Goal: Transaction & Acquisition: Obtain resource

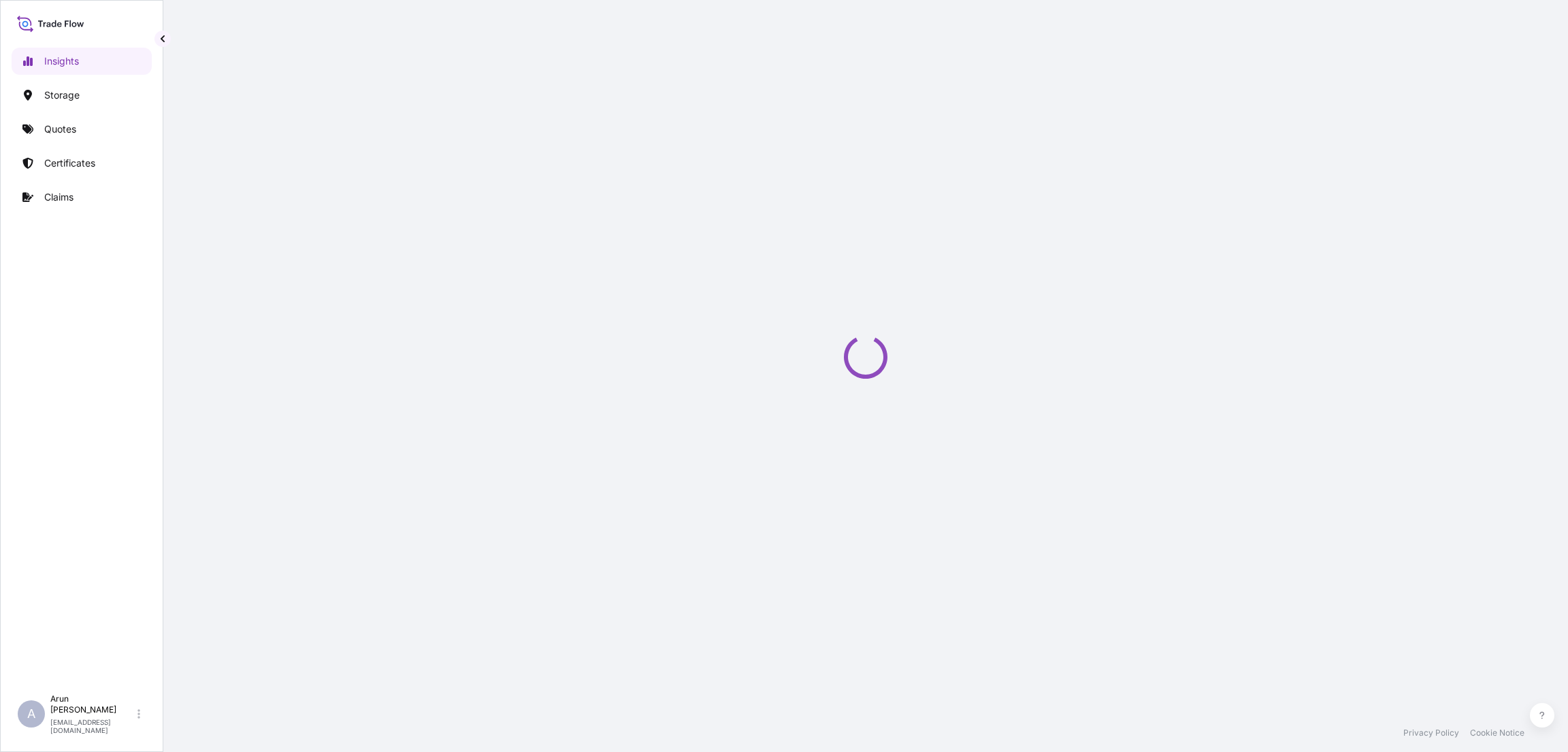
select select "2025"
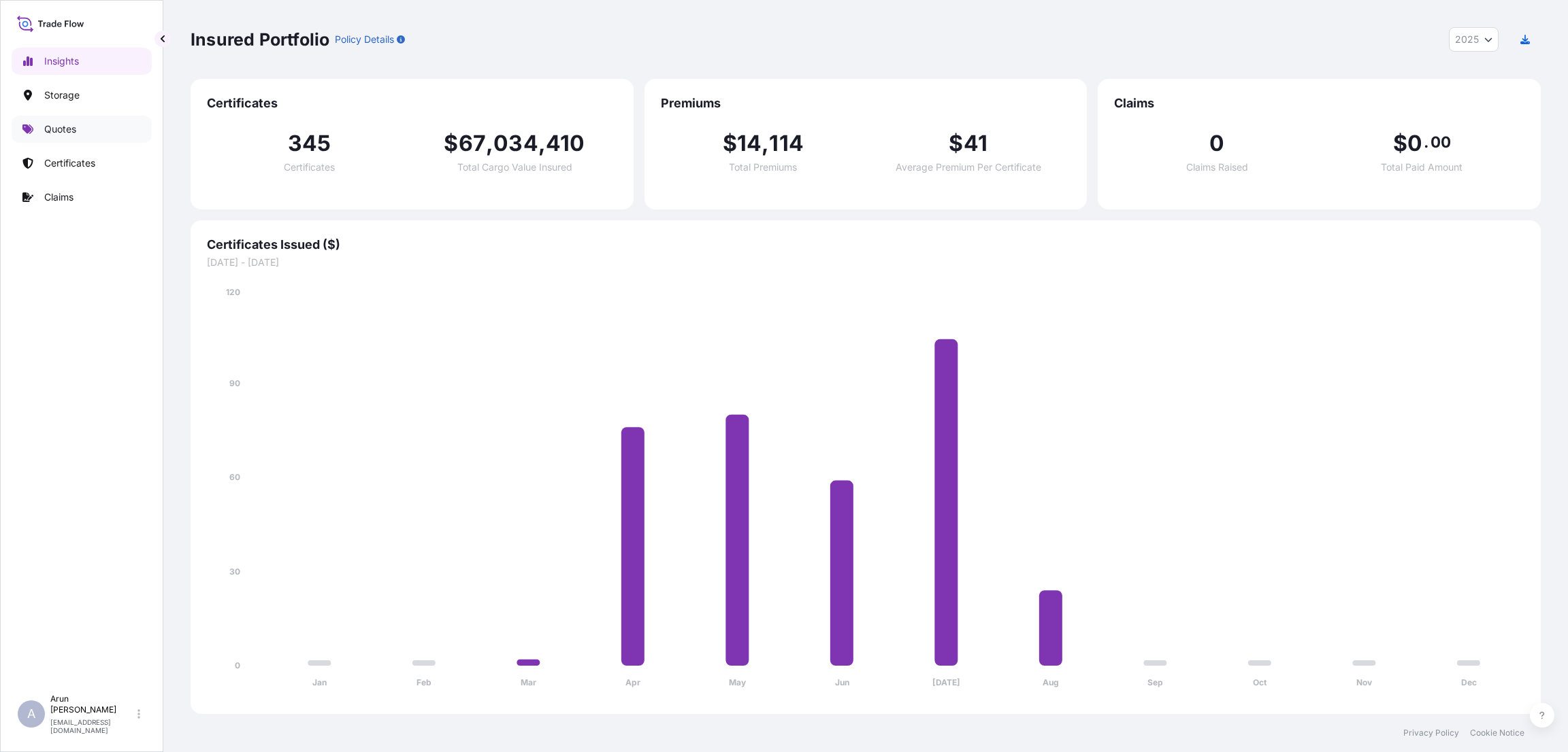
click at [77, 119] on link "Quotes" at bounding box center [82, 129] width 140 height 27
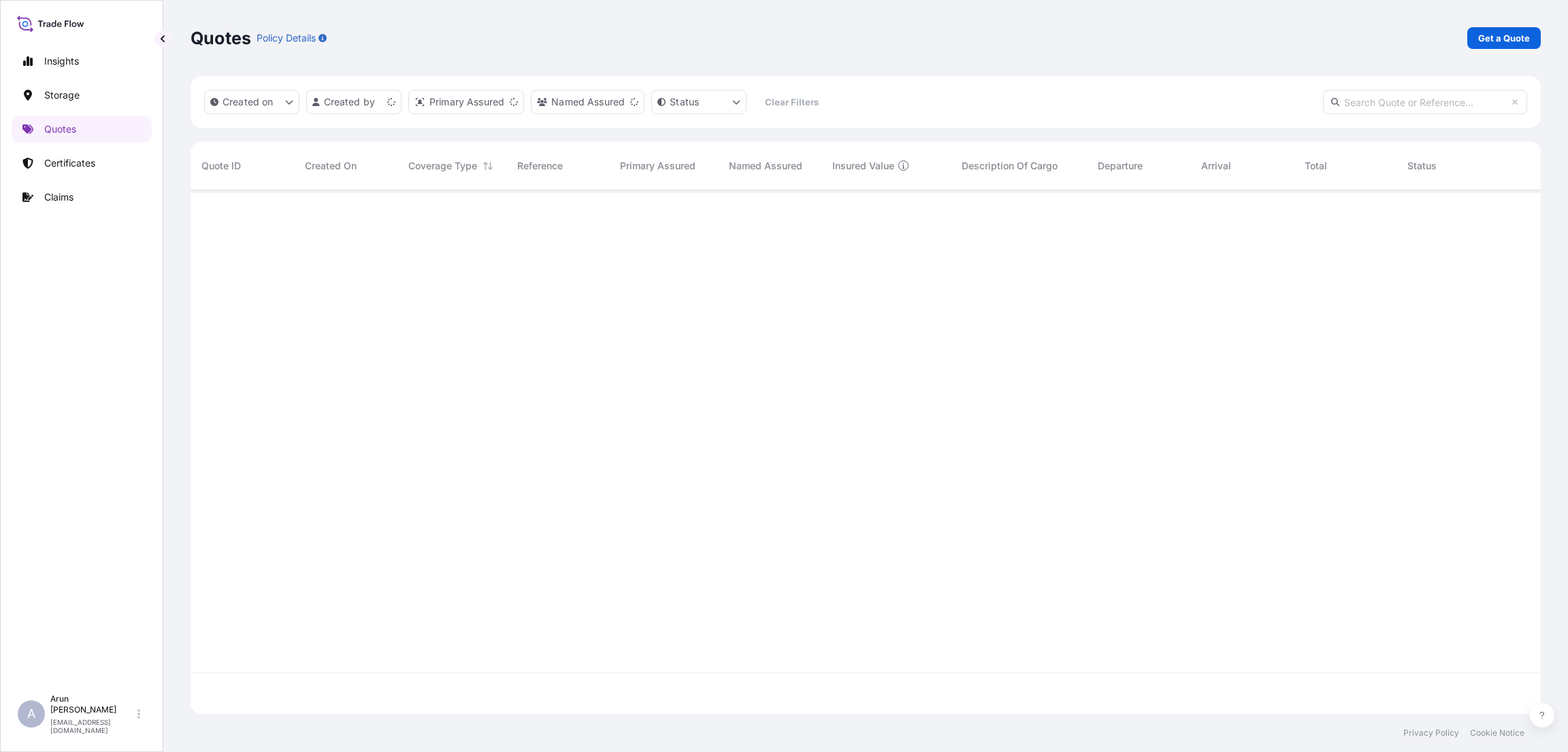
scroll to position [515, 1334]
click at [1510, 38] on p "Get a Quote" at bounding box center [1504, 38] width 52 height 13
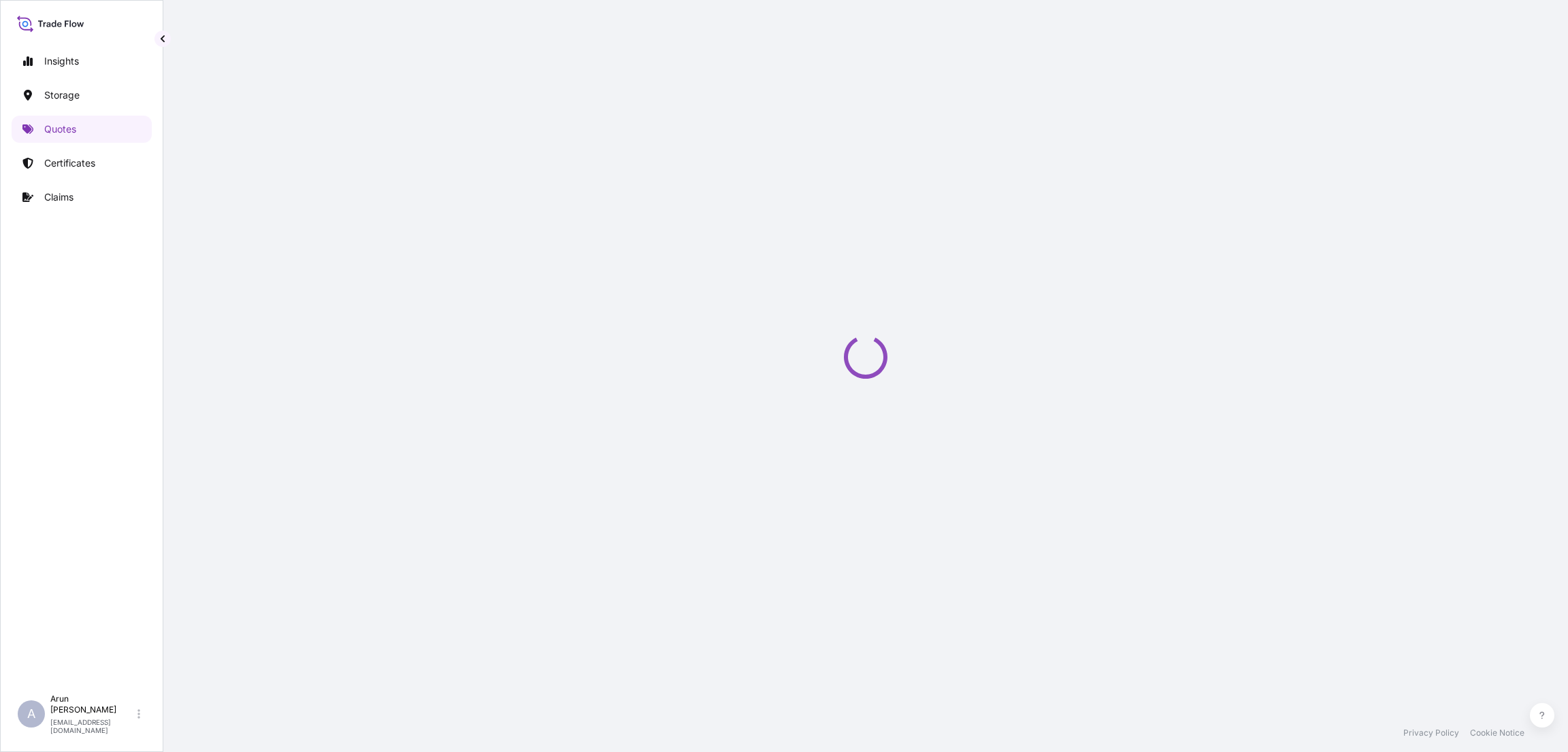
select select "Water"
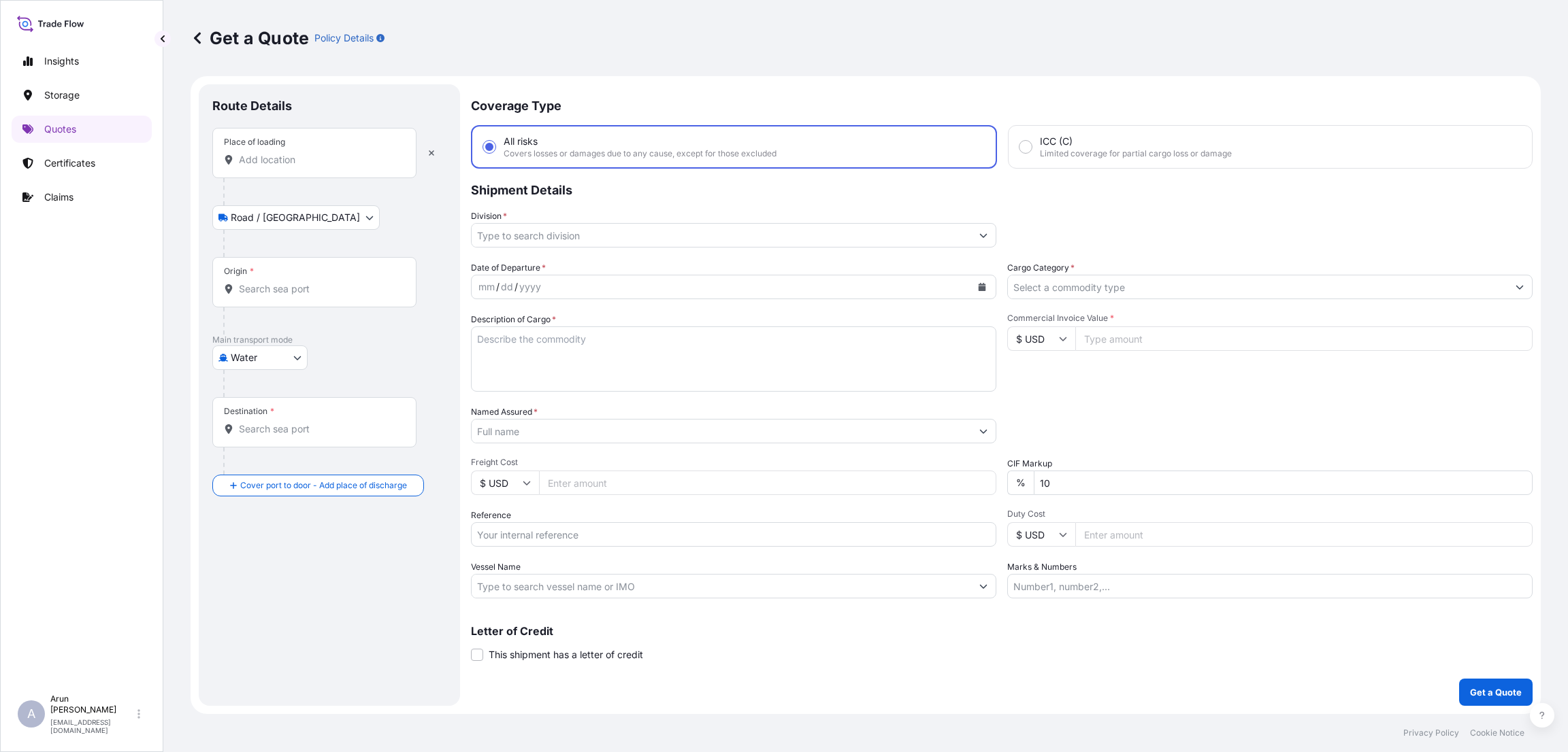
click at [336, 167] on div "Place of loading" at bounding box center [314, 153] width 204 height 50
click at [336, 166] on input "Place of loading" at bounding box center [319, 160] width 161 height 13
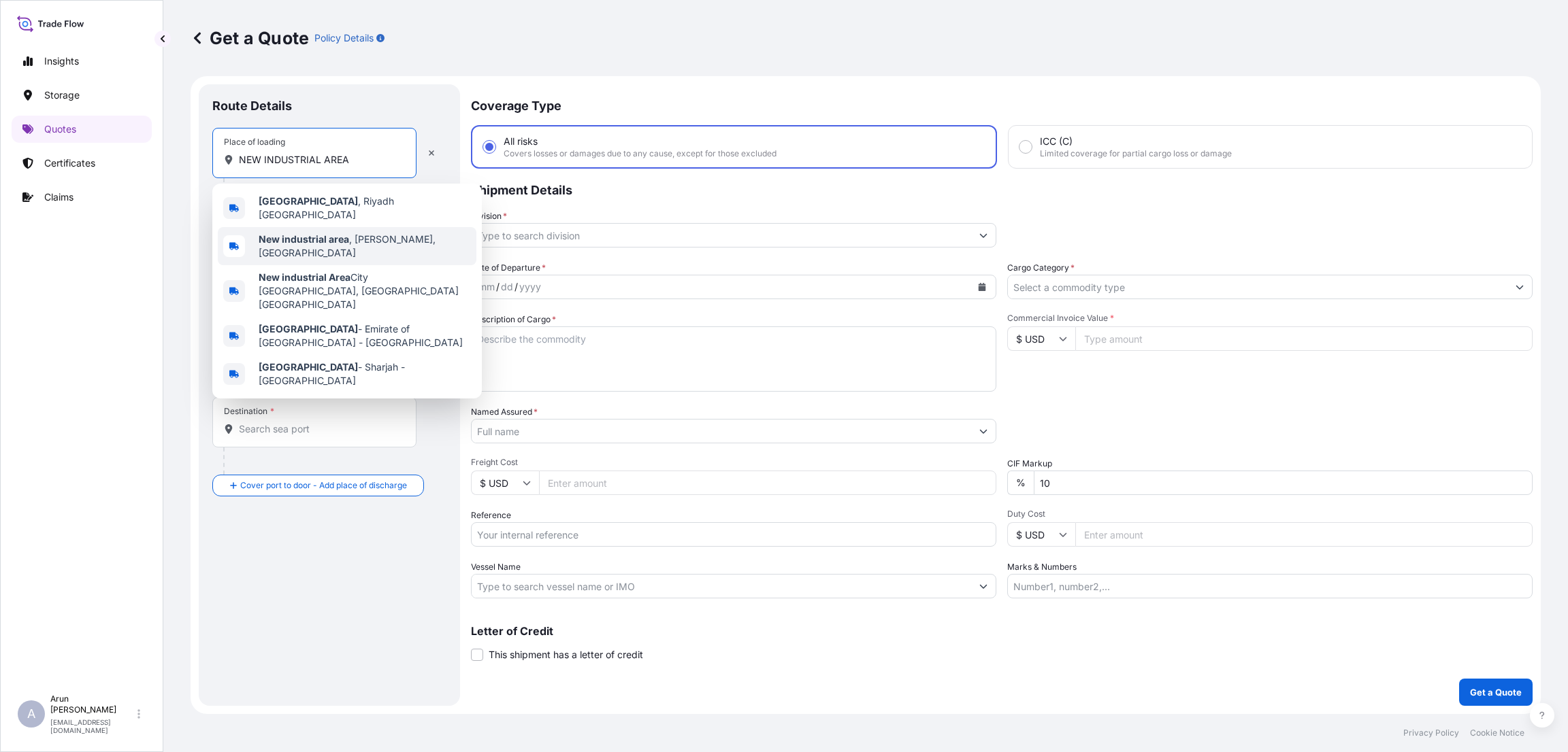
click at [344, 229] on div "New industrial area , [GEOGRAPHIC_DATA], [GEOGRAPHIC_DATA]" at bounding box center [347, 245] width 259 height 38
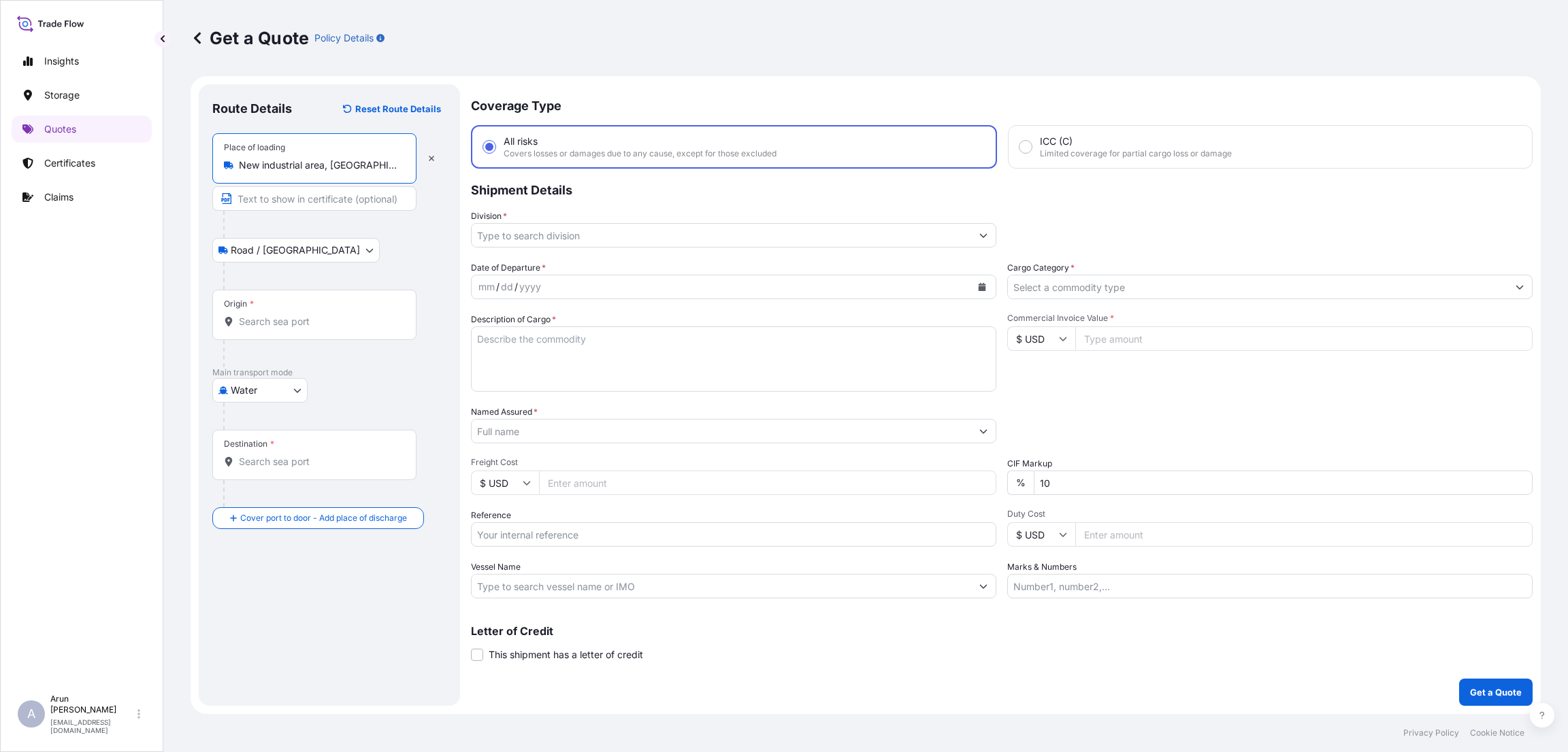
type input "New industrial area, [GEOGRAPHIC_DATA], [GEOGRAPHIC_DATA]"
click at [292, 192] on input "Text to appear on certificate" at bounding box center [314, 198] width 204 height 24
type input "QATAR WIRE PRODUCTS CO LLC"
click at [256, 322] on input "Origin *" at bounding box center [319, 322] width 161 height 13
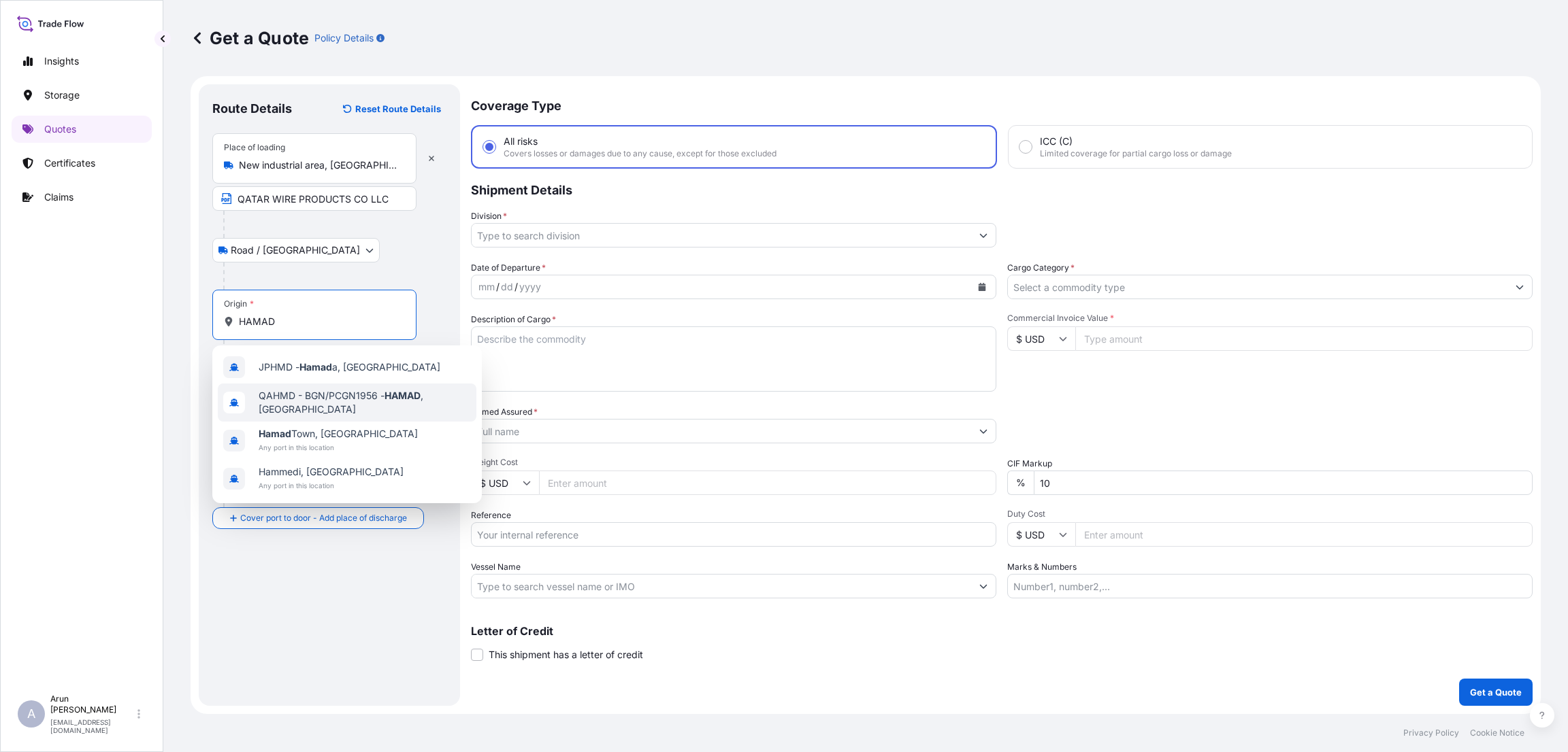
click at [327, 396] on span "QAHMD - BGN/PCGN1956 - HAMAD , [GEOGRAPHIC_DATA]" at bounding box center [365, 402] width 212 height 27
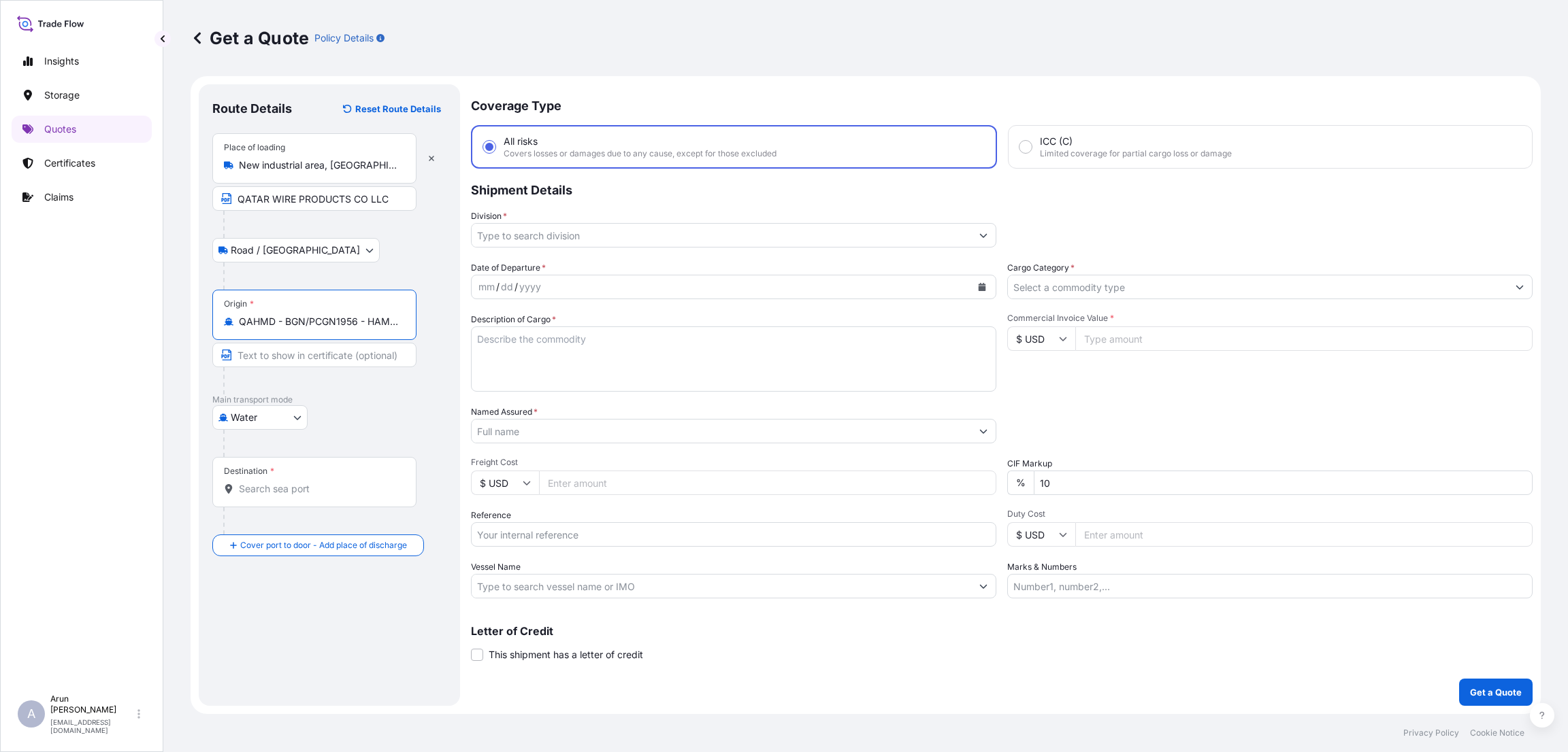
type input "QAHMD - BGN/PCGN1956 - HAMAD, [GEOGRAPHIC_DATA]"
click at [268, 490] on input "Destination *" at bounding box center [319, 489] width 161 height 13
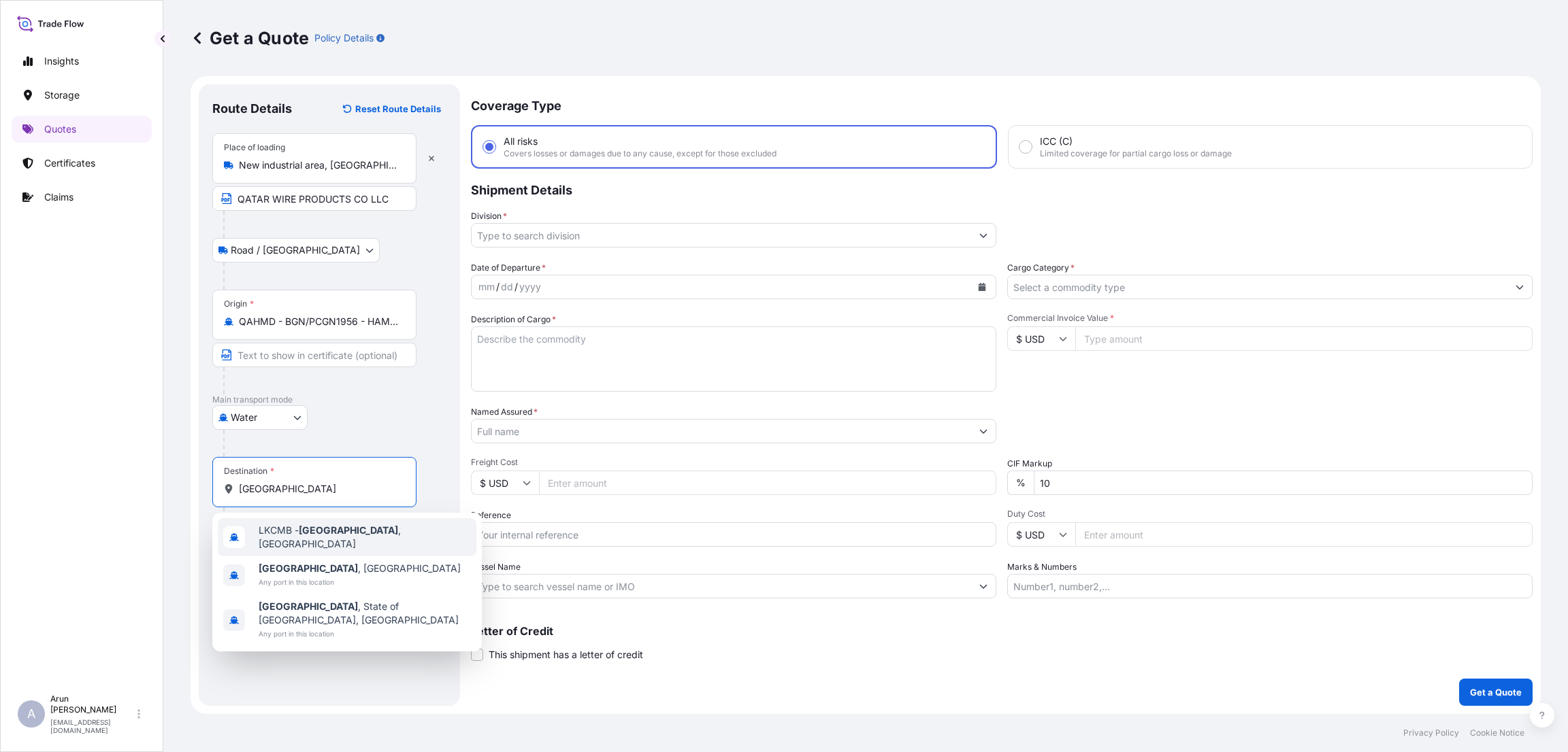
click at [344, 534] on span "LKCMB - [GEOGRAPHIC_DATA] , [GEOGRAPHIC_DATA]" at bounding box center [365, 537] width 212 height 27
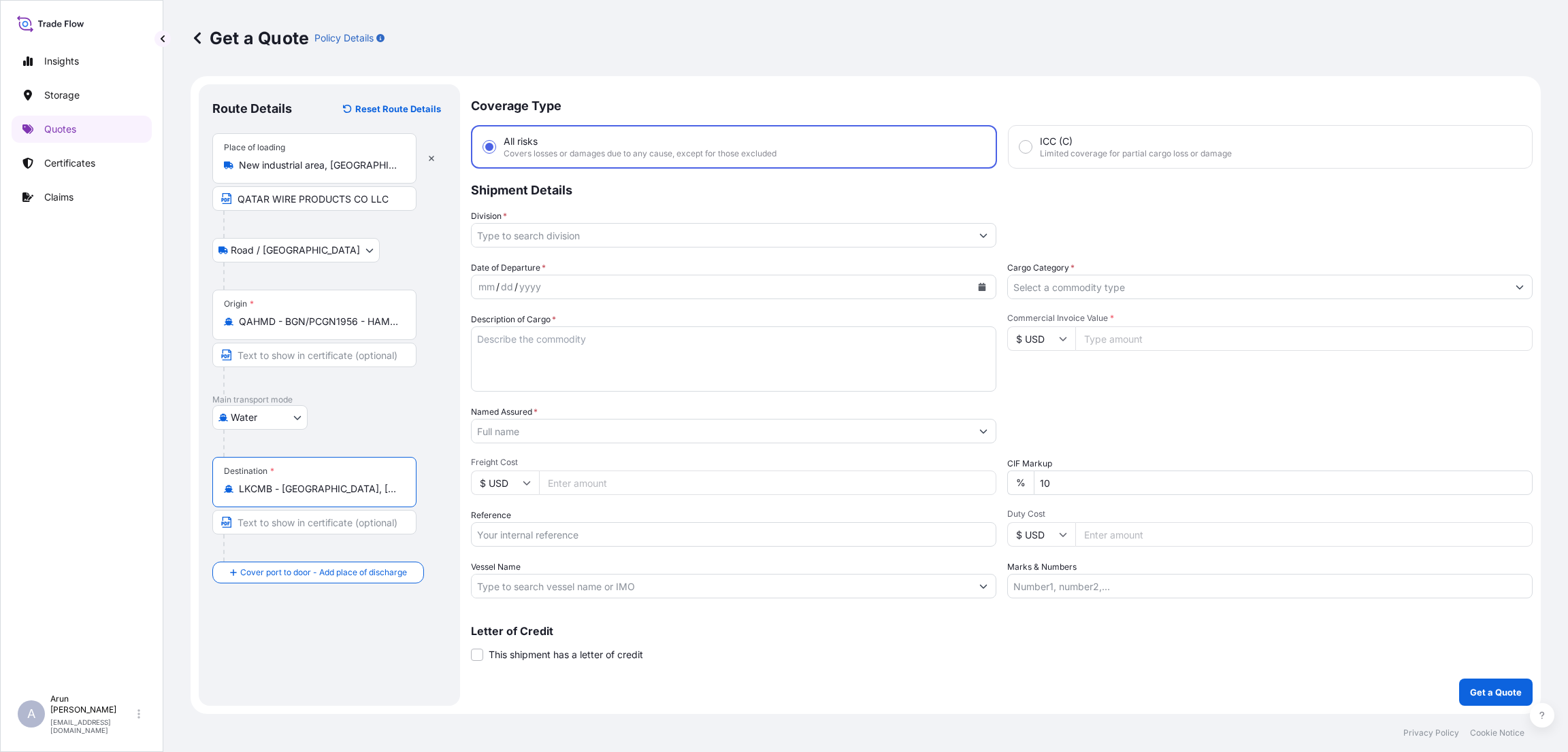
type input "LKCMB - [GEOGRAPHIC_DATA], [GEOGRAPHIC_DATA]"
click at [283, 529] on input "Text to appear on certificate" at bounding box center [314, 522] width 204 height 24
click at [261, 516] on input "TR" at bounding box center [314, 522] width 204 height 24
type input "T"
click at [268, 645] on input "Place of Discharge" at bounding box center [319, 645] width 161 height 13
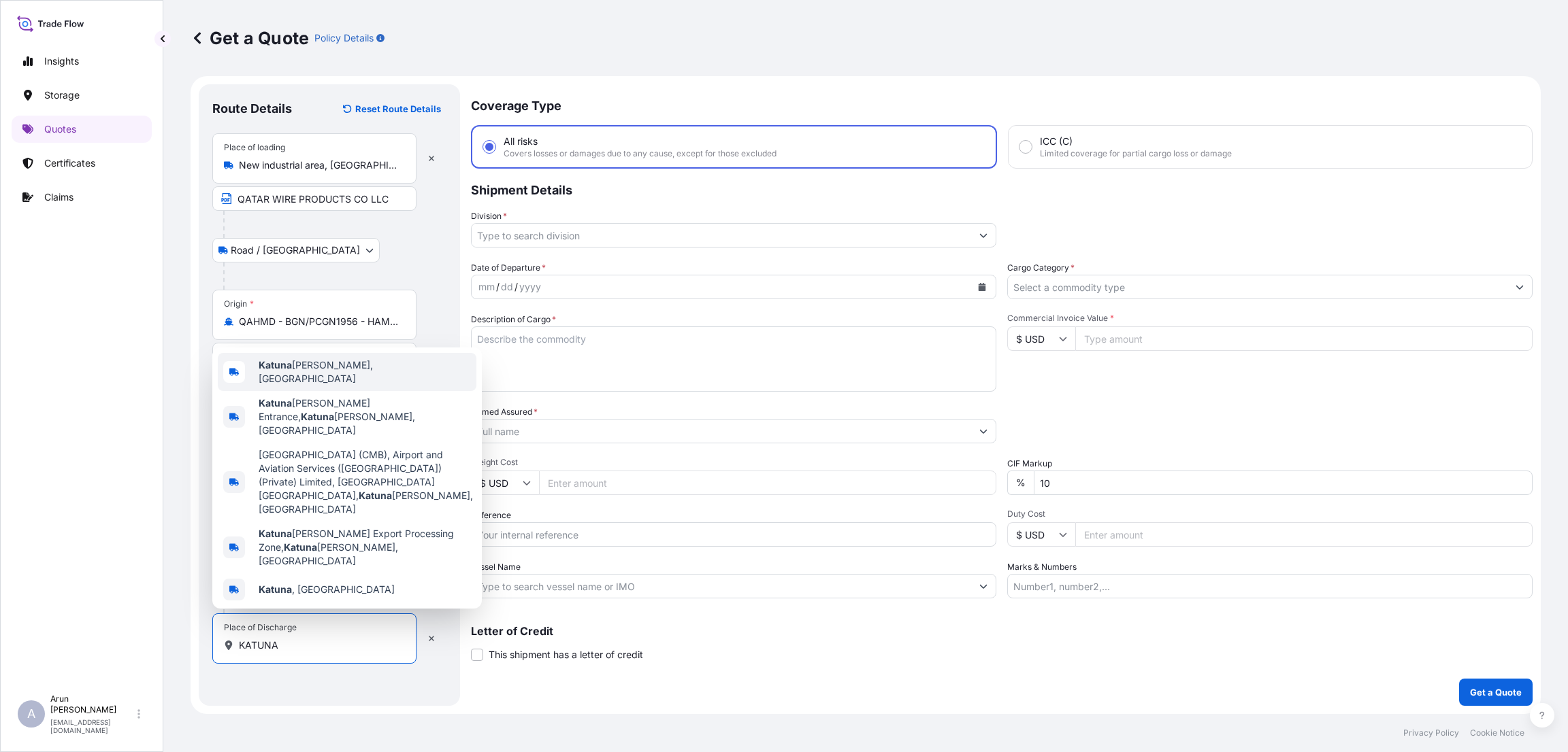
click at [334, 386] on span "Katuna [PERSON_NAME], [GEOGRAPHIC_DATA]" at bounding box center [365, 371] width 212 height 27
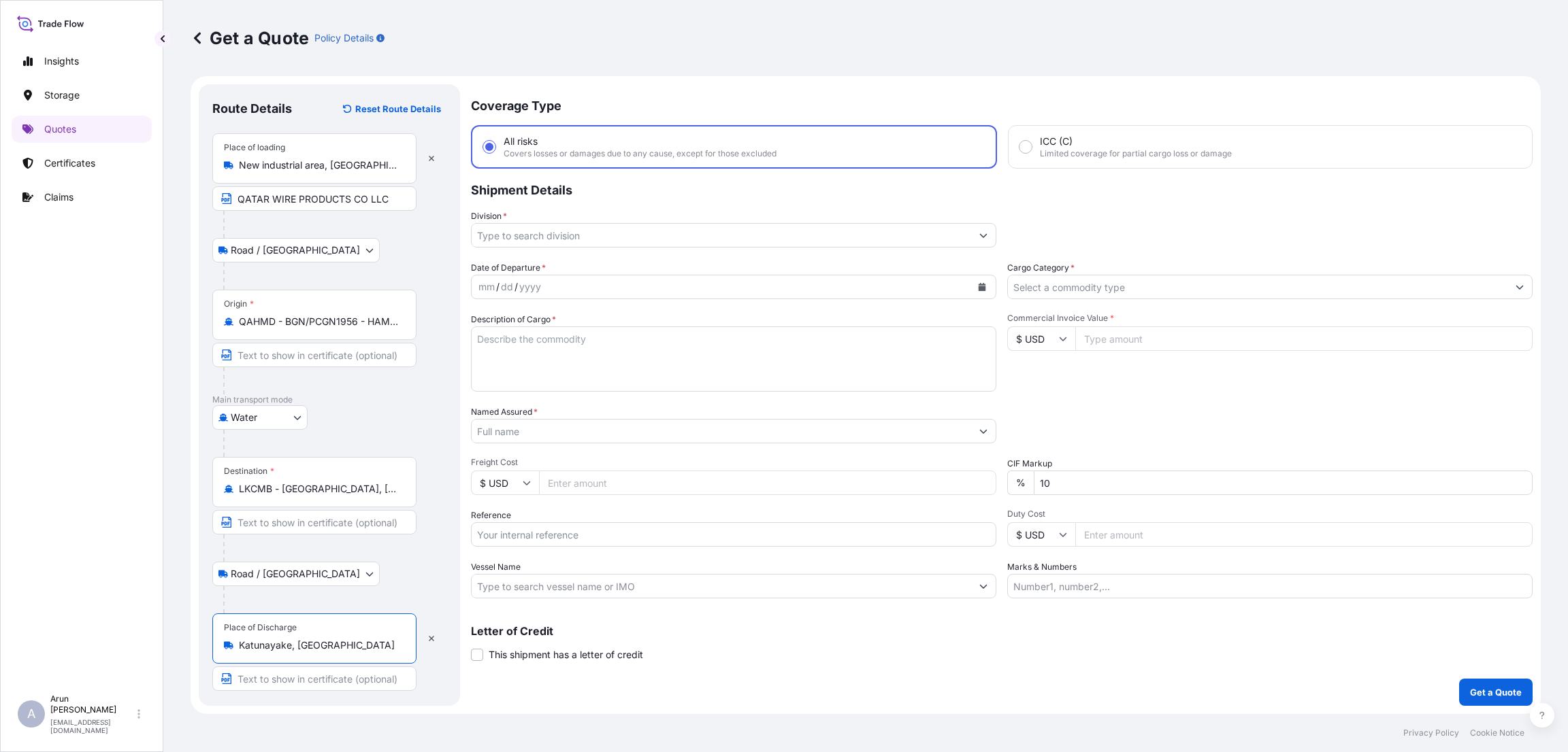
type input "Katunayake, [GEOGRAPHIC_DATA]"
click at [282, 682] on input "Text to appear on certificate" at bounding box center [314, 678] width 204 height 24
type input "TRINITY STEEL (PVT) LTD"
click at [536, 236] on input "Division *" at bounding box center [721, 234] width 499 height 24
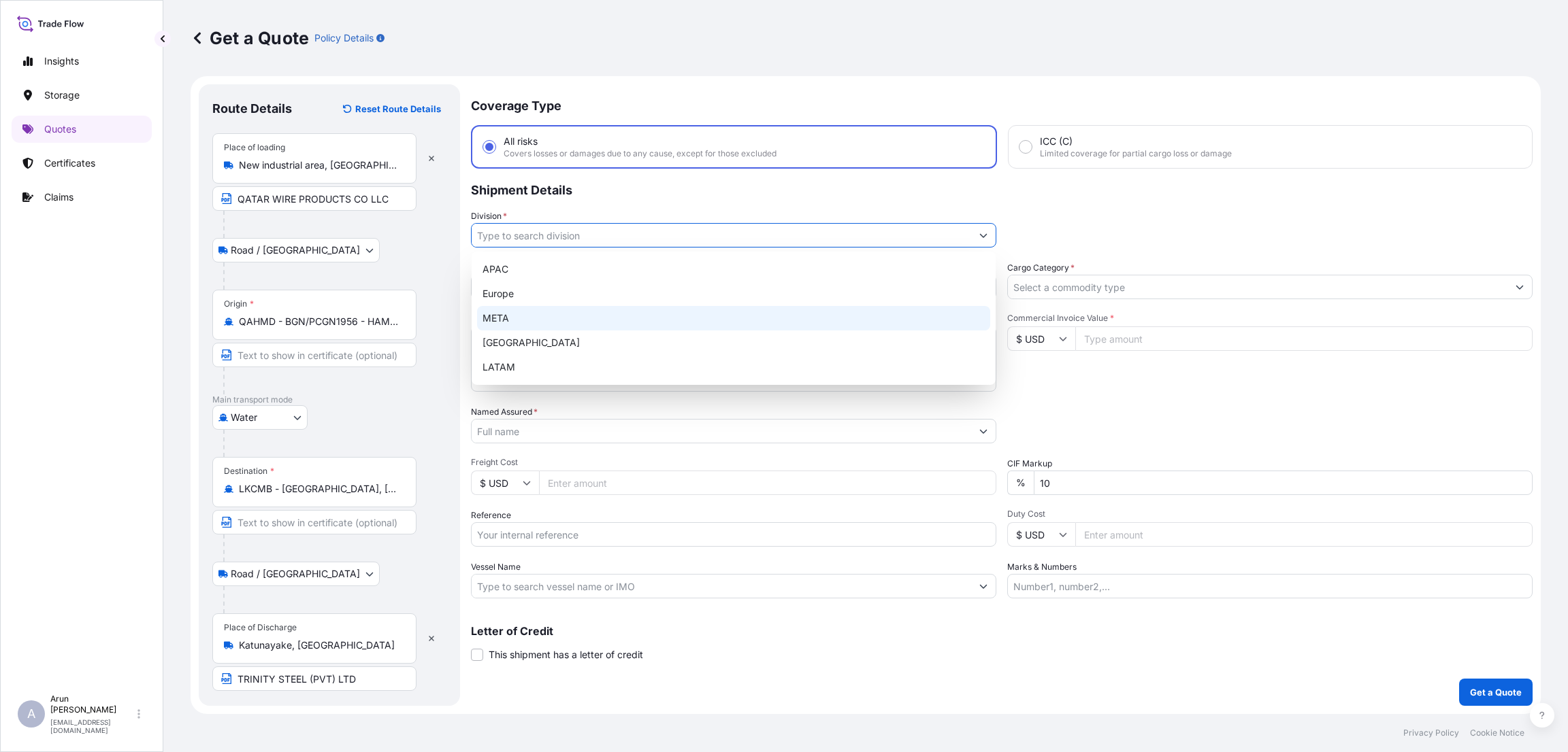
click at [548, 318] on div "META" at bounding box center [733, 318] width 513 height 24
type input "META"
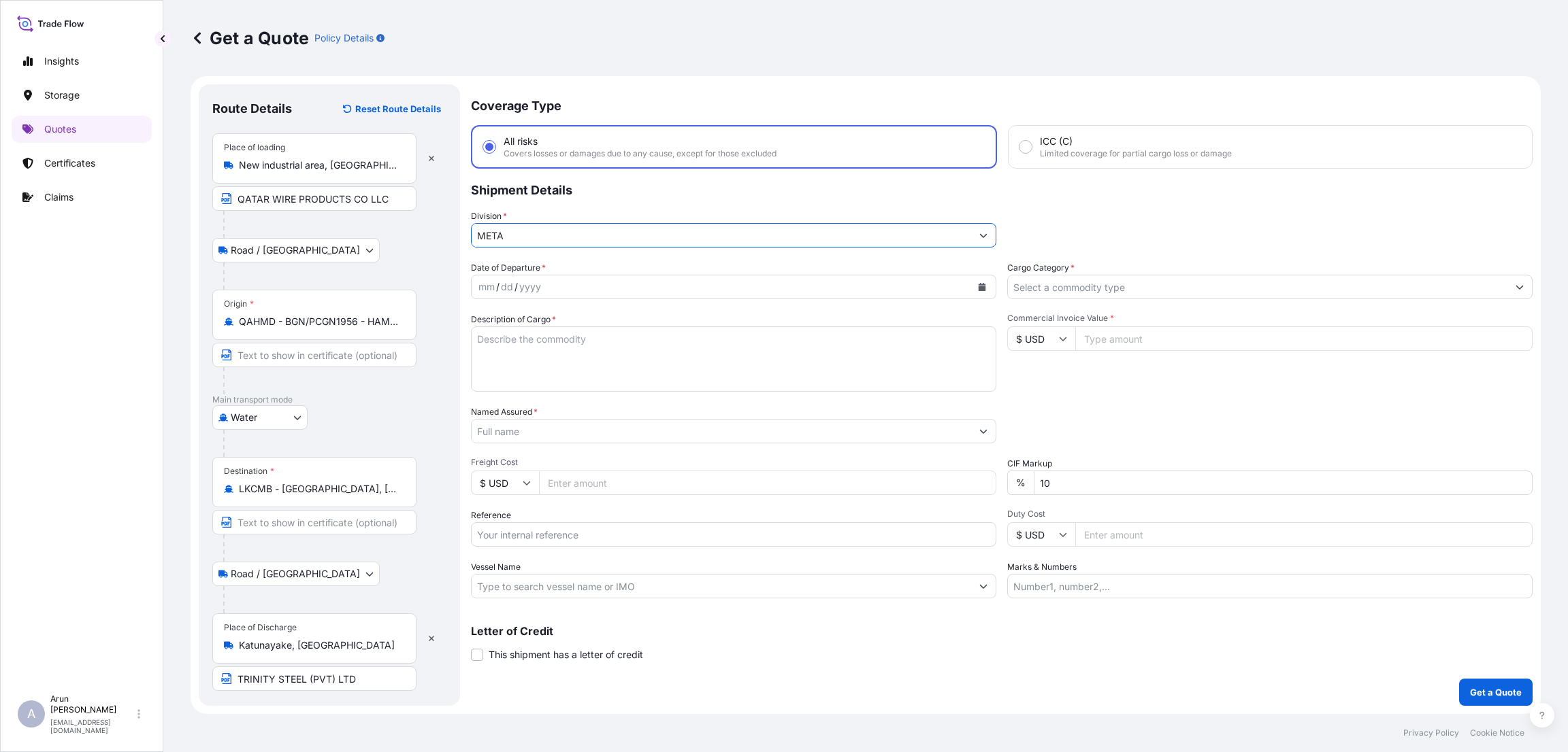
click at [619, 285] on div "mm / dd / yyyy" at bounding box center [721, 287] width 499 height 24
click at [987, 283] on button "Calendar" at bounding box center [982, 287] width 22 height 22
click at [547, 423] on div "12" at bounding box center [546, 426] width 24 height 24
click at [573, 332] on textarea "Description of Cargo *" at bounding box center [733, 359] width 525 height 66
type textarea "STEEL WIRE"
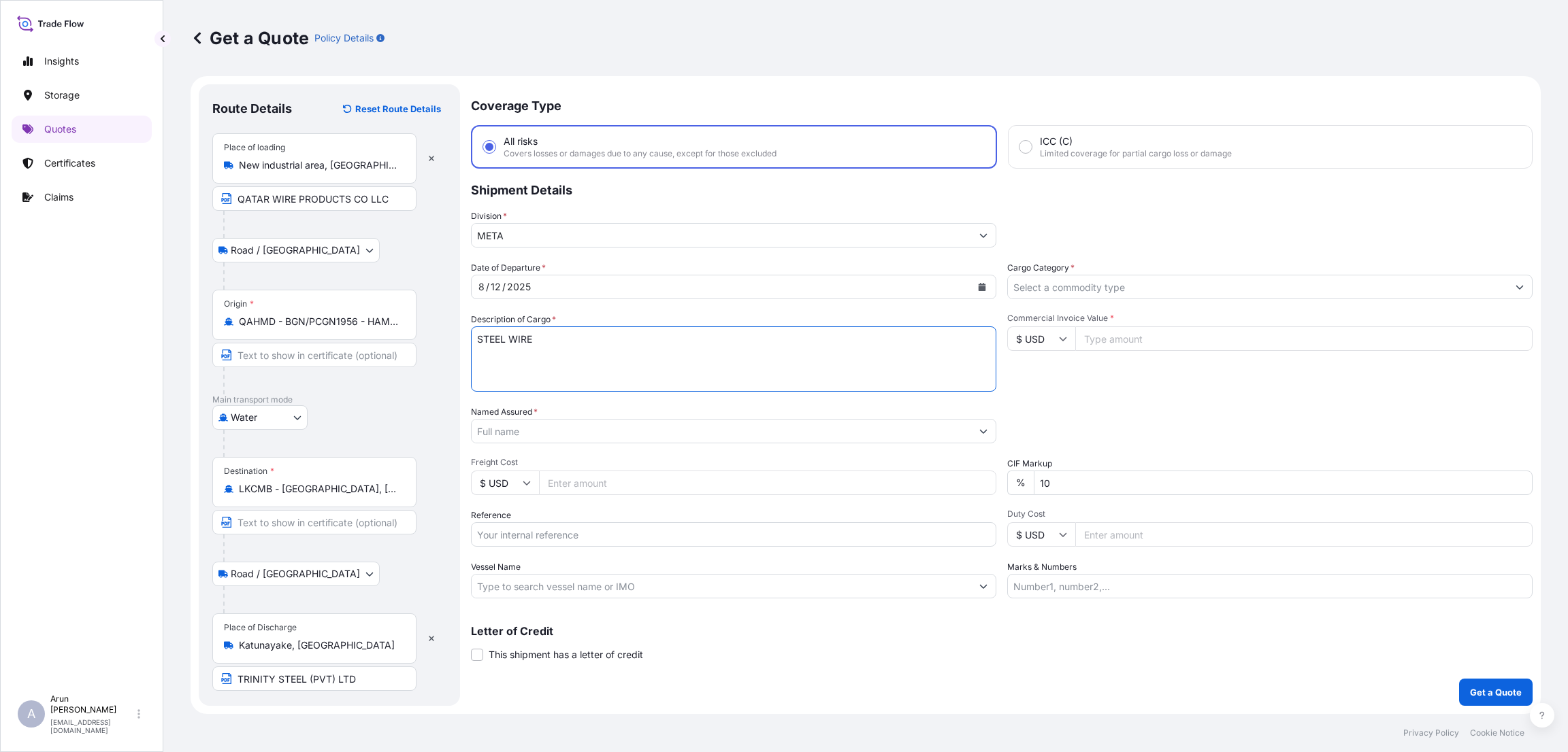
click at [1095, 279] on input "Cargo Category *" at bounding box center [1258, 287] width 499 height 24
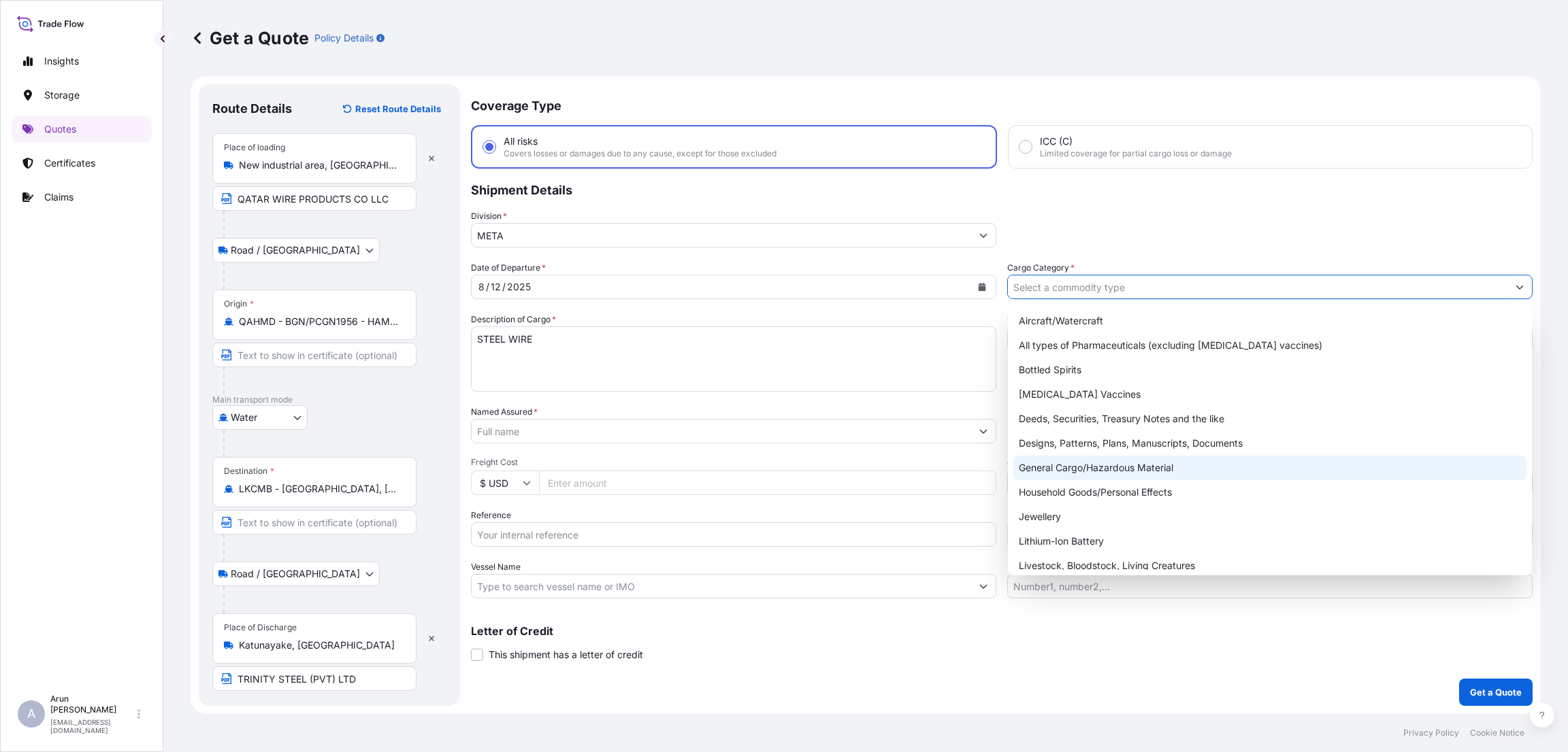
click at [1106, 463] on div "General Cargo/Hazardous Material" at bounding box center [1270, 467] width 513 height 24
type input "General Cargo/Hazardous Material"
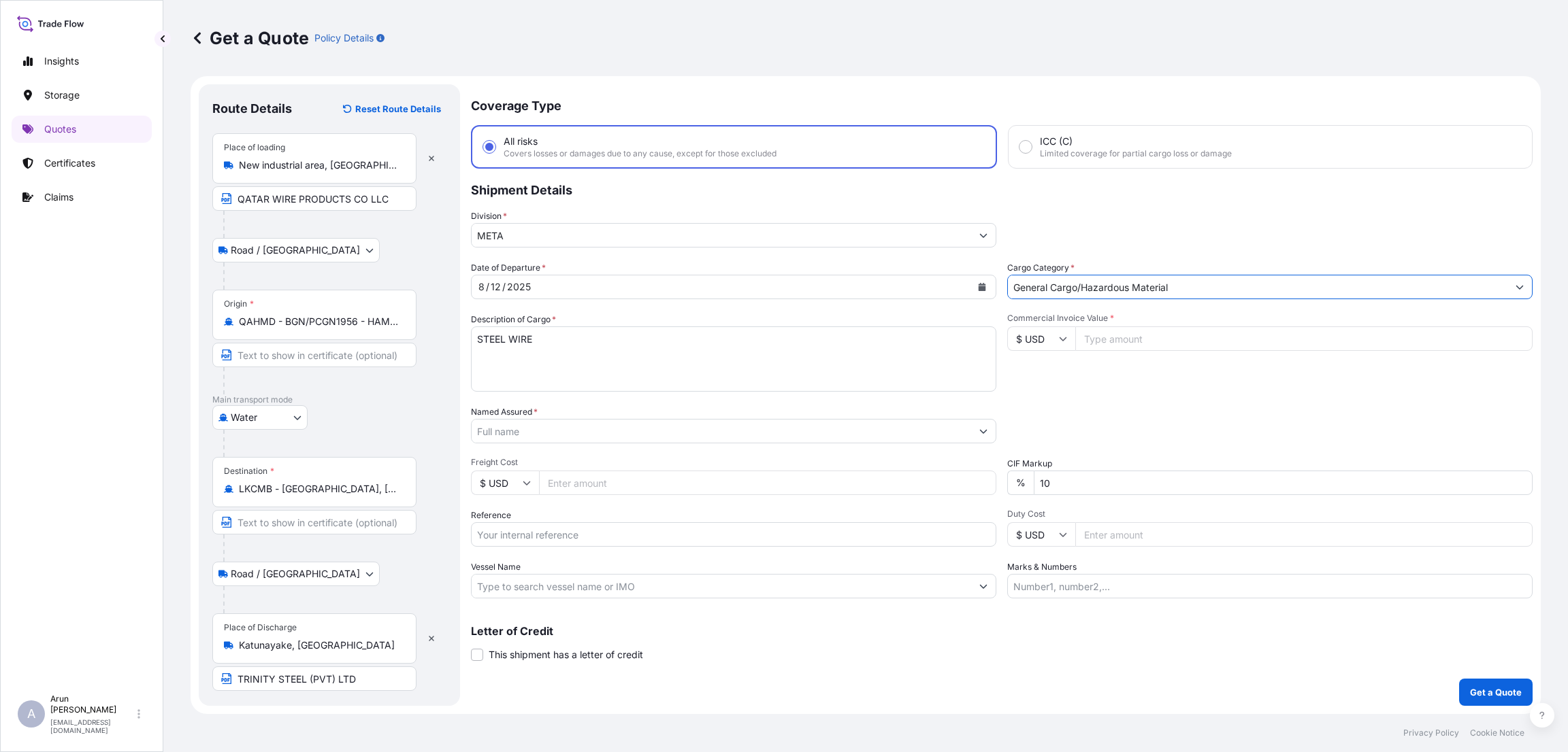
click at [1120, 336] on input "Commercial Invoice Value *" at bounding box center [1304, 338] width 457 height 24
type input "44250"
click at [541, 437] on input "Named Assured *" at bounding box center [721, 431] width 499 height 24
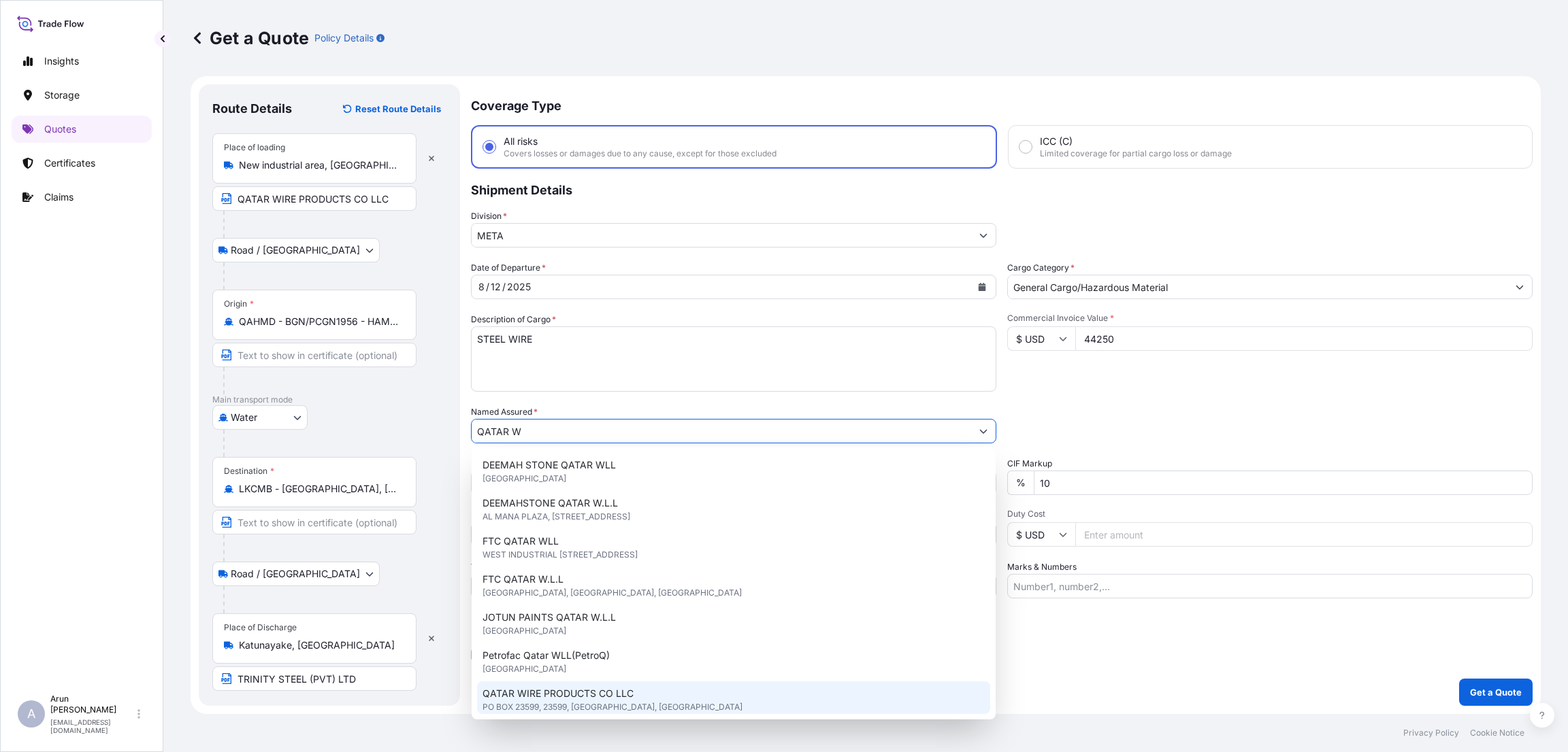
click at [554, 695] on span "QATAR WIRE PRODUCTS CO LLC" at bounding box center [558, 693] width 151 height 13
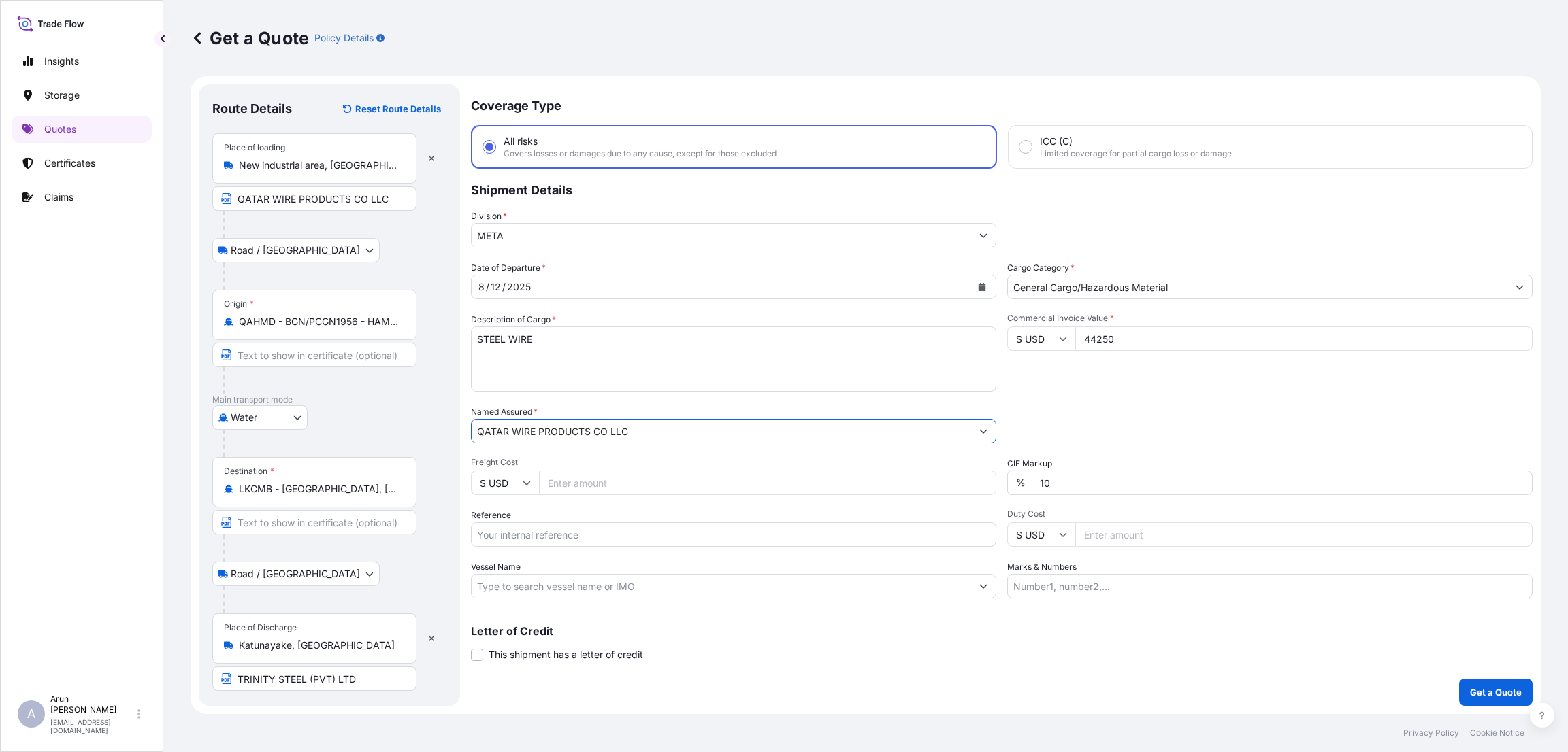
type input "QATAR WIRE PRODUCTS CO LLC"
click at [579, 486] on input "Freight Cost" at bounding box center [768, 482] width 457 height 24
type input "1500"
drag, startPoint x: 1038, startPoint y: 485, endPoint x: 986, endPoint y: 485, distance: 52.0
click at [986, 485] on div "Date of Departure * [DATE] Cargo Category * General Cargo/Hazardous Material De…" at bounding box center [1001, 429] width 1061 height 337
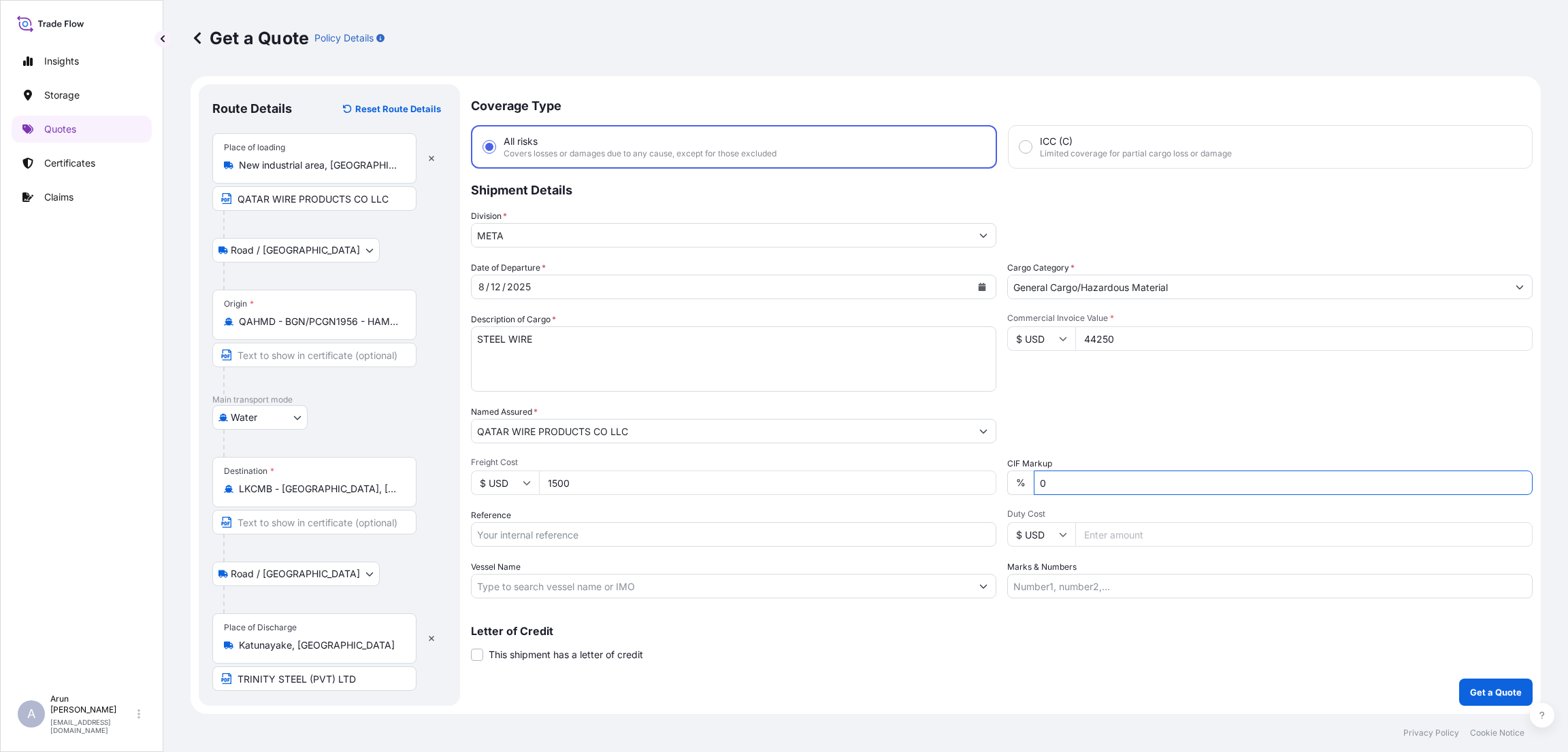
type input "0"
click at [734, 518] on div "Reference" at bounding box center [733, 527] width 525 height 38
click at [694, 533] on input "Reference" at bounding box center [733, 534] width 525 height 24
paste input "QA1001044800"
type input "QA1001044800"
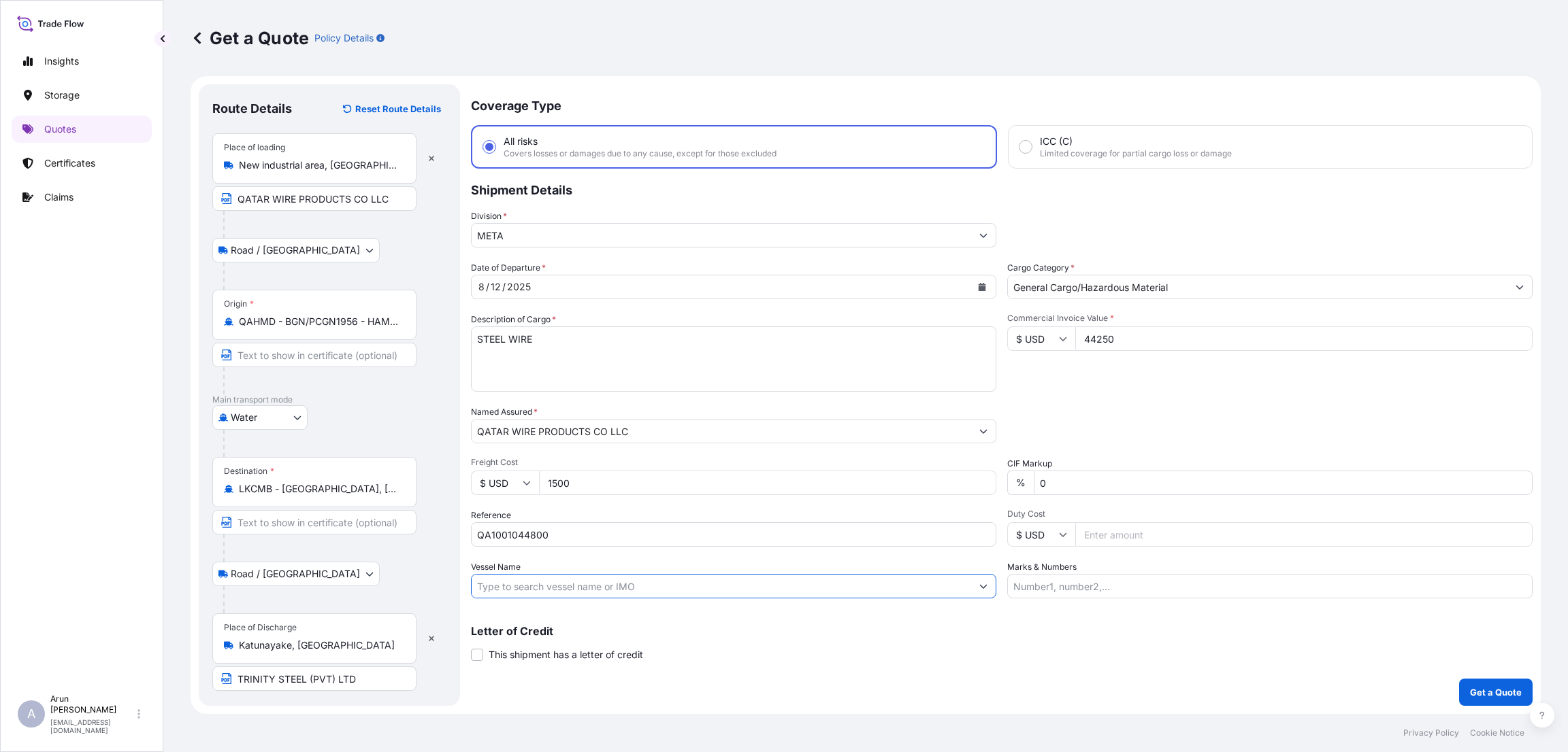
click at [540, 576] on input "Vessel Name" at bounding box center [721, 586] width 499 height 24
click at [1101, 585] on input "Marks & Numbers" at bounding box center [1270, 586] width 525 height 24
type input "INVOICE NUMBER:2650/25 DATE:[DATE]"
click at [1492, 694] on p "Get a Quote" at bounding box center [1496, 692] width 52 height 13
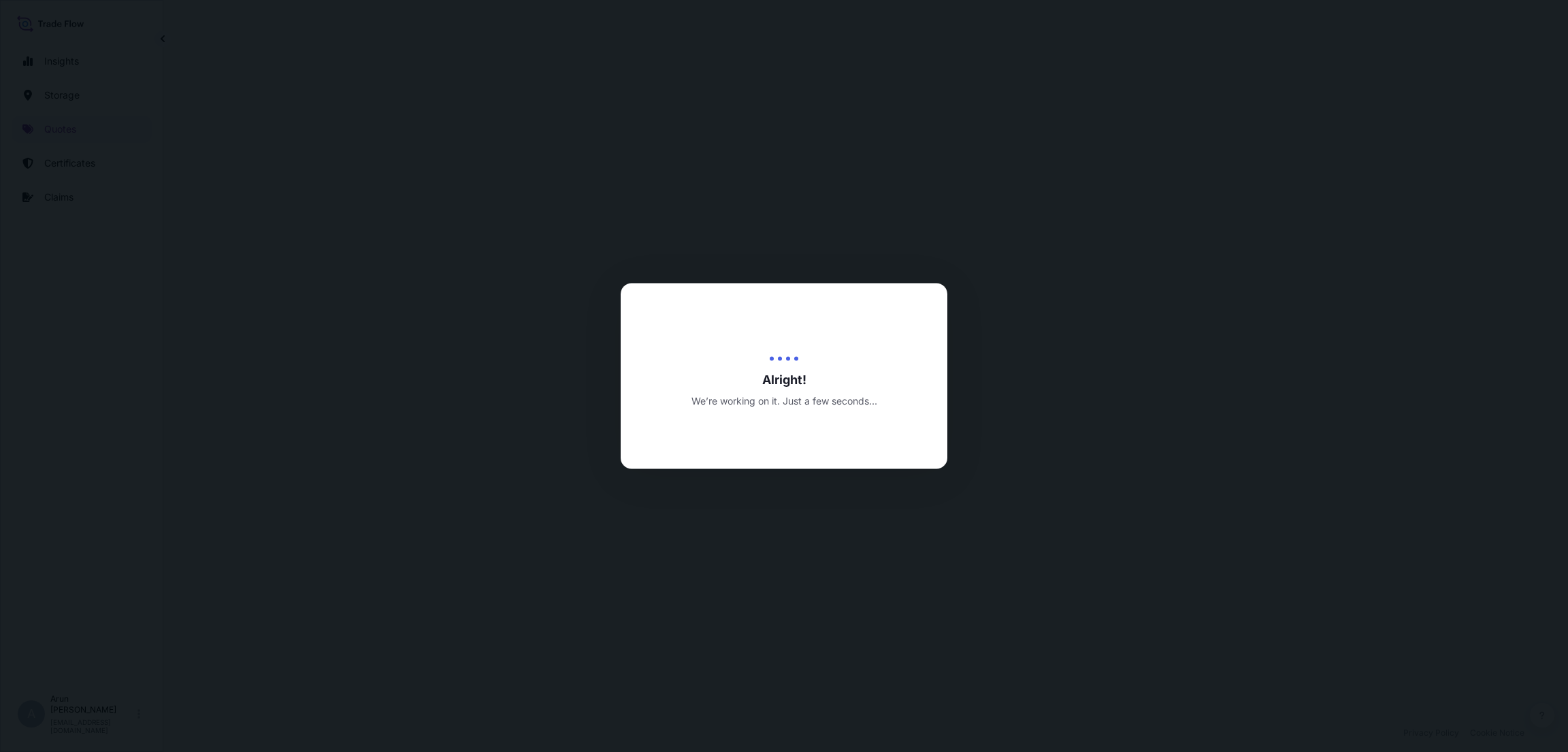
select select "Road / [GEOGRAPHIC_DATA]"
select select "Water"
select select "Road / [GEOGRAPHIC_DATA]"
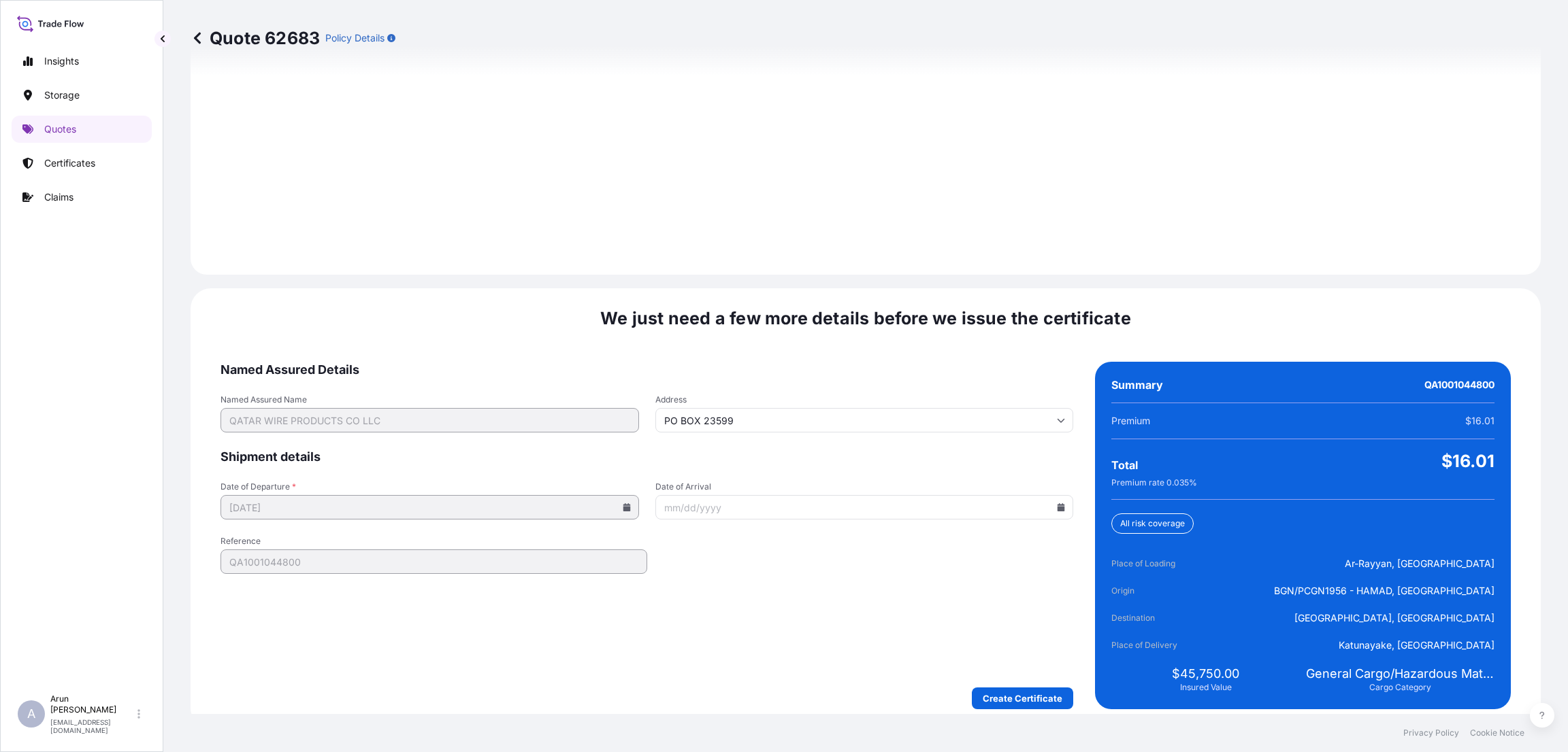
scroll to position [1935, 0]
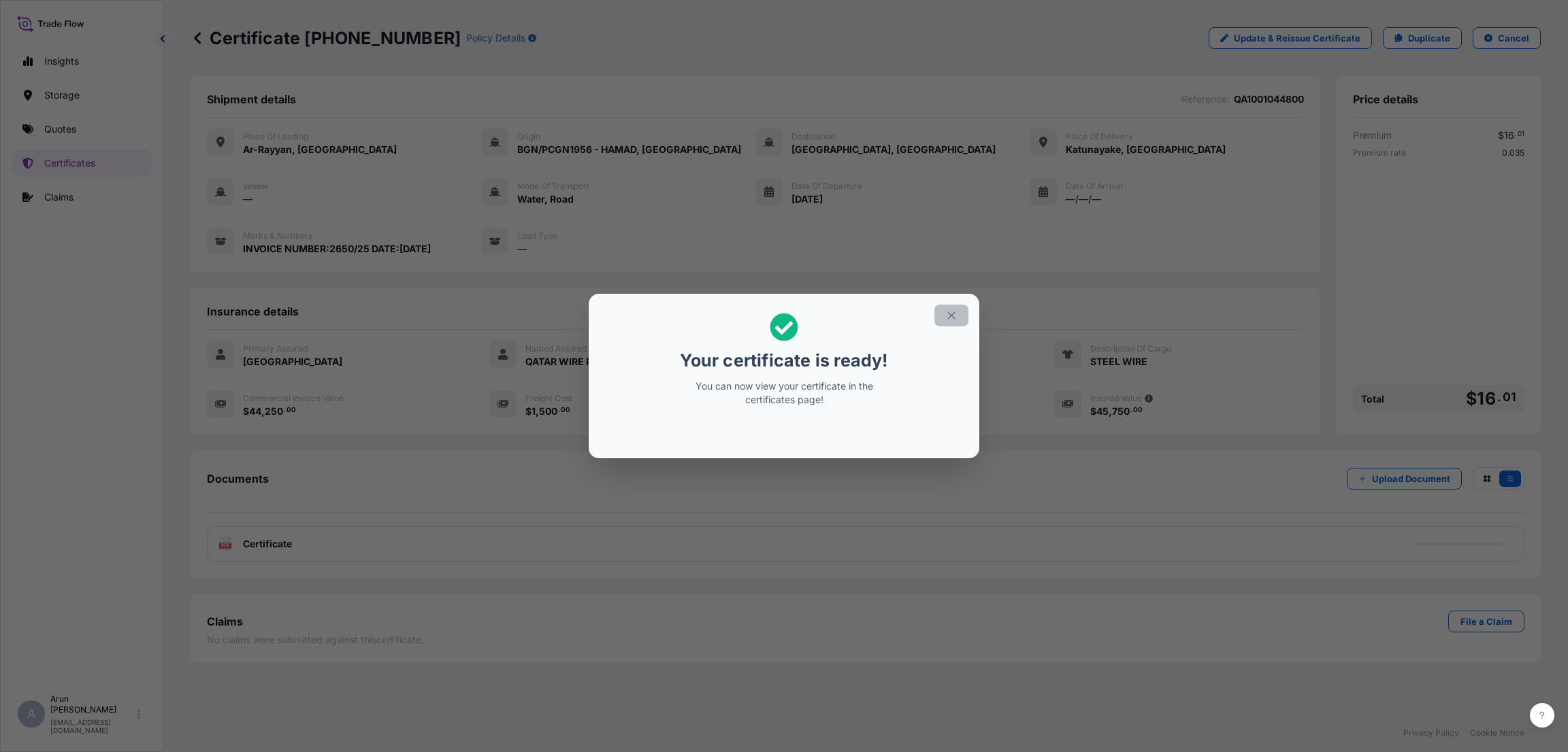
click at [945, 315] on icon "button" at bounding box center [951, 315] width 13 height 13
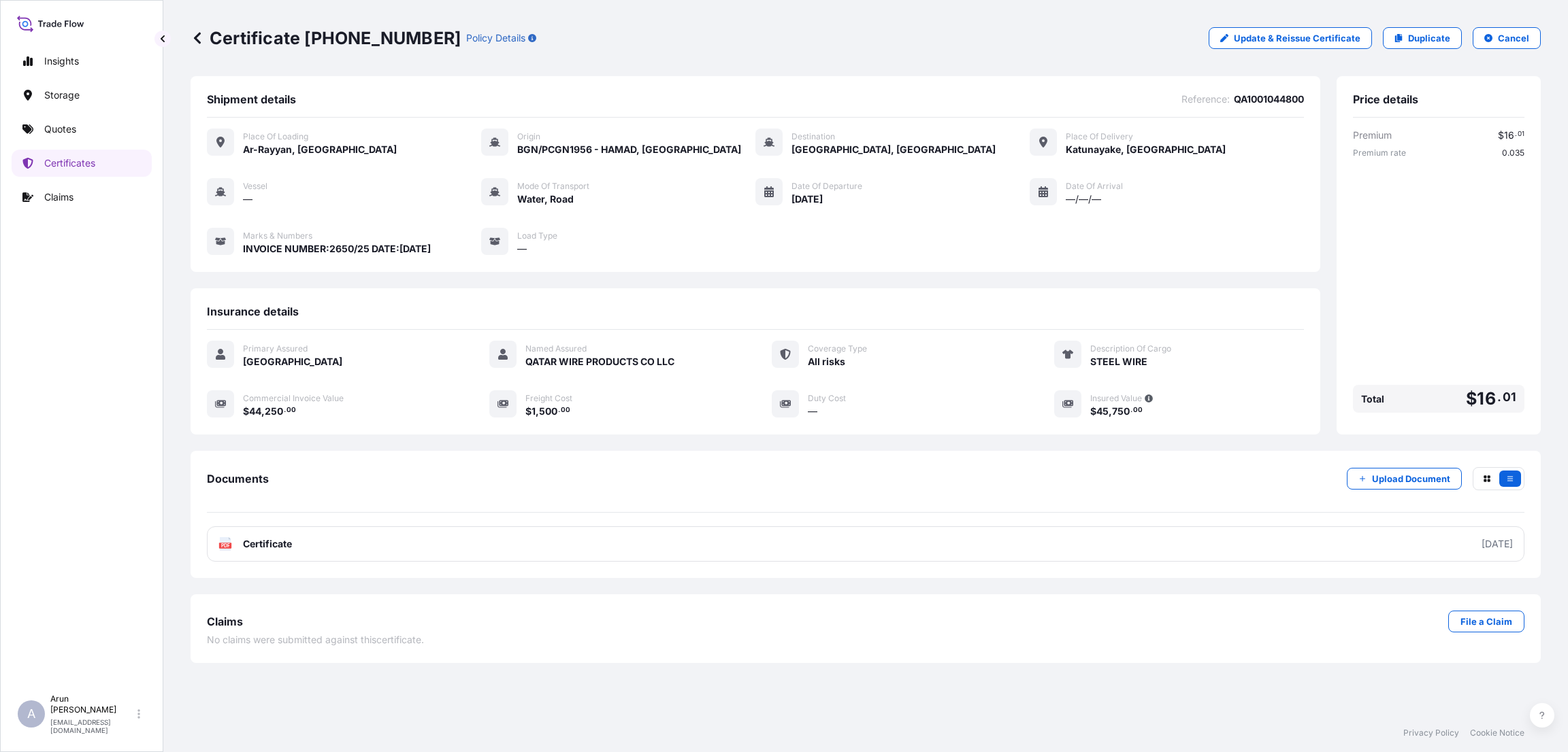
click at [285, 547] on span "Certificate" at bounding box center [267, 544] width 49 height 13
